Goal: Transaction & Acquisition: Purchase product/service

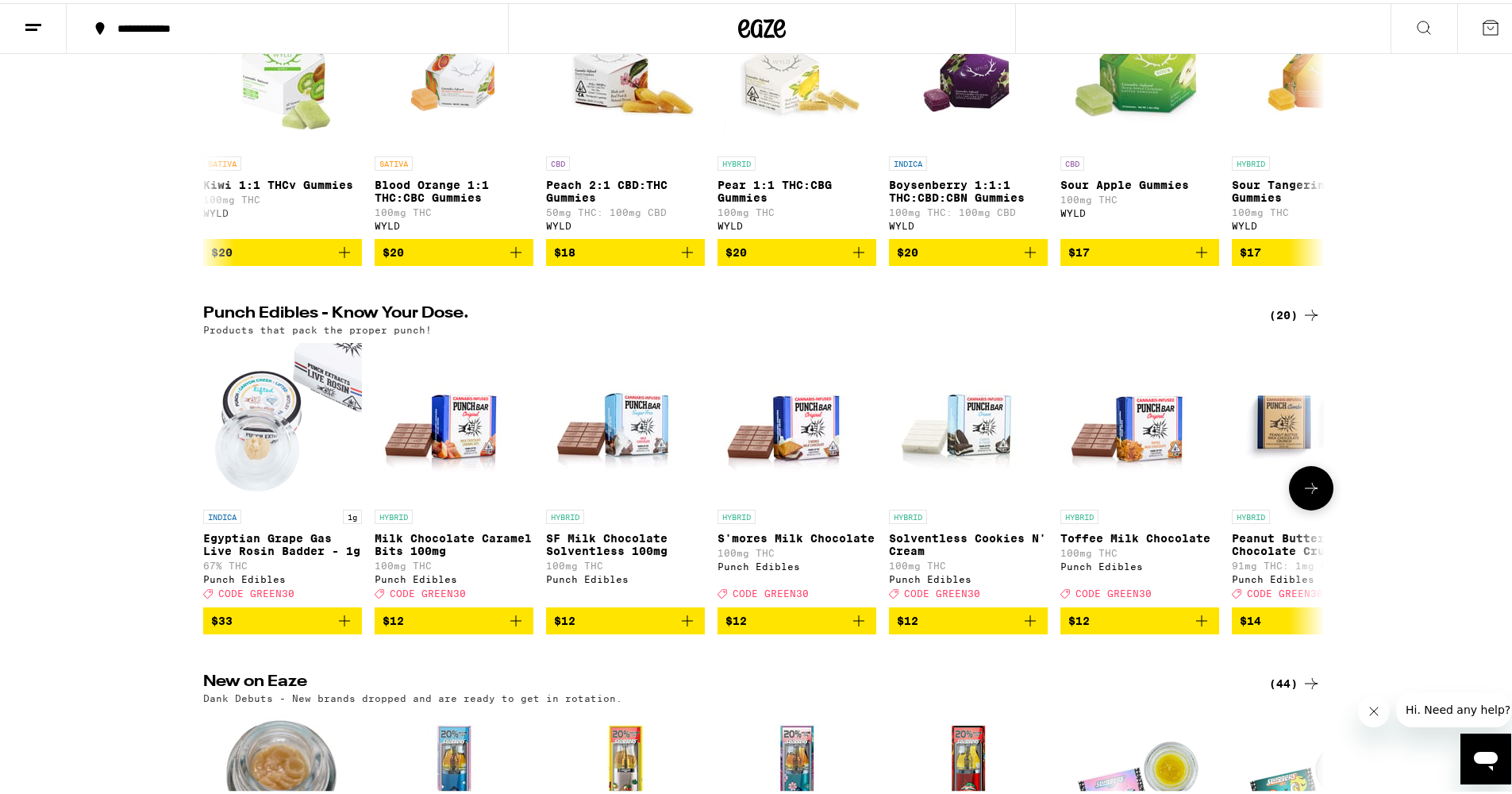
scroll to position [1590, 0]
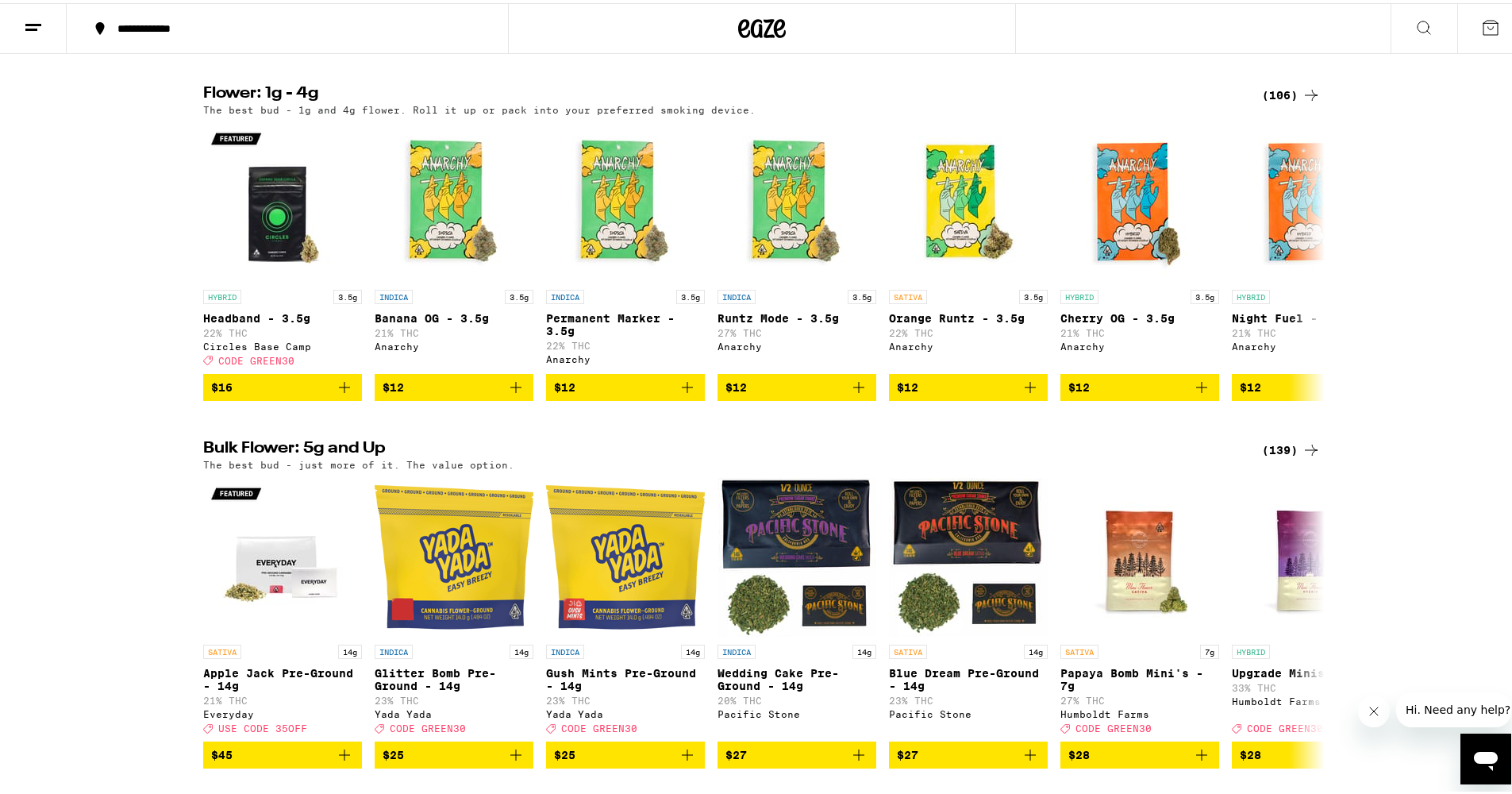
click at [1275, 456] on div "(139)" at bounding box center [1291, 447] width 58 height 19
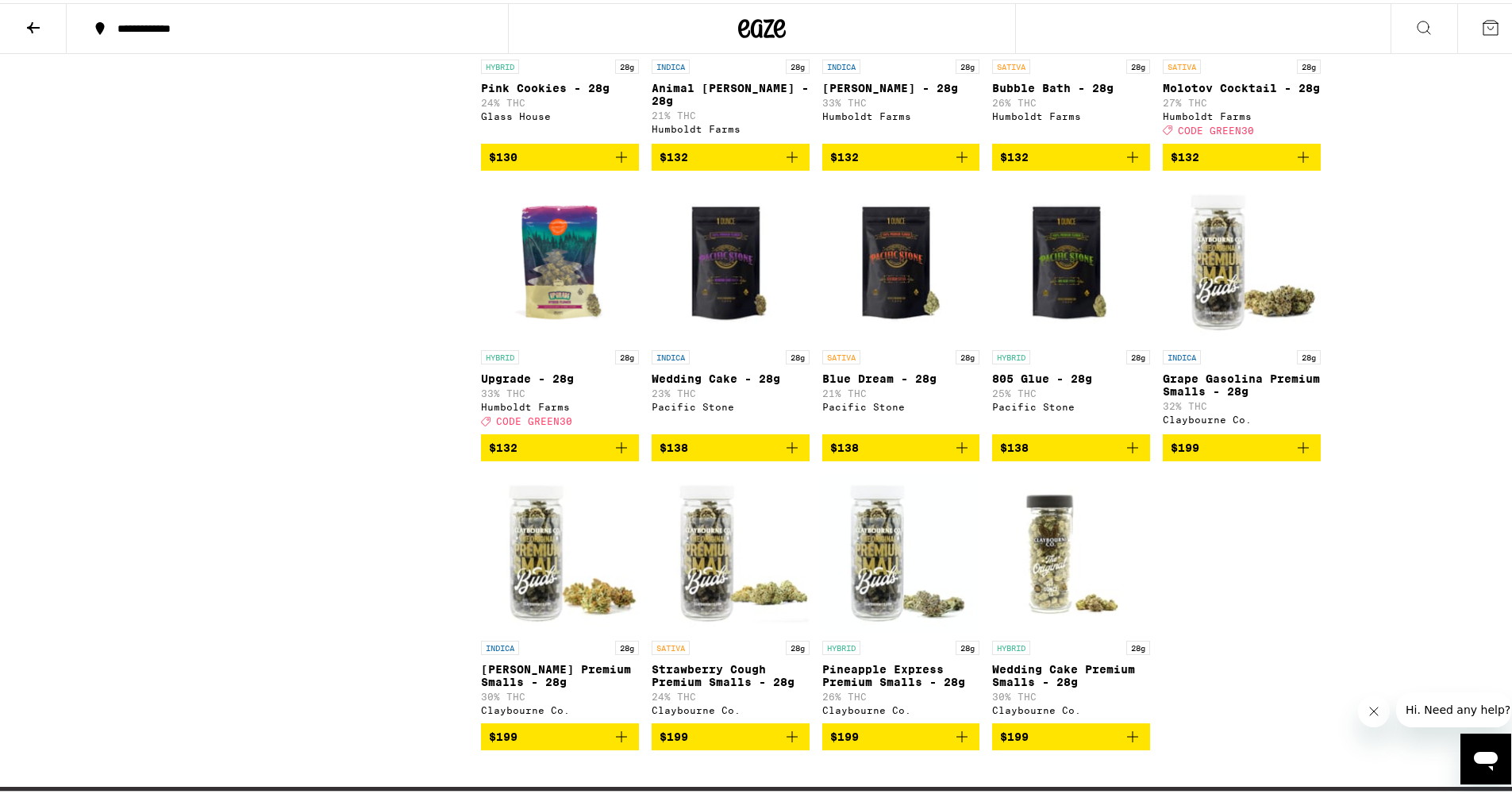
scroll to position [8024, 0]
